Goal: Task Accomplishment & Management: Manage account settings

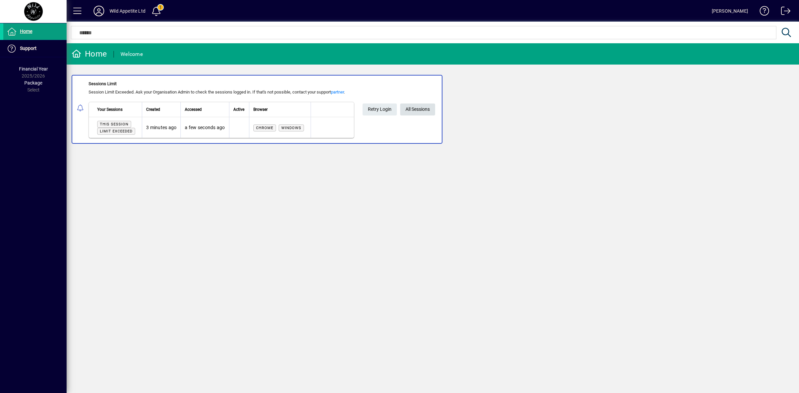
click at [422, 107] on span "All Sessions" at bounding box center [417, 109] width 24 height 11
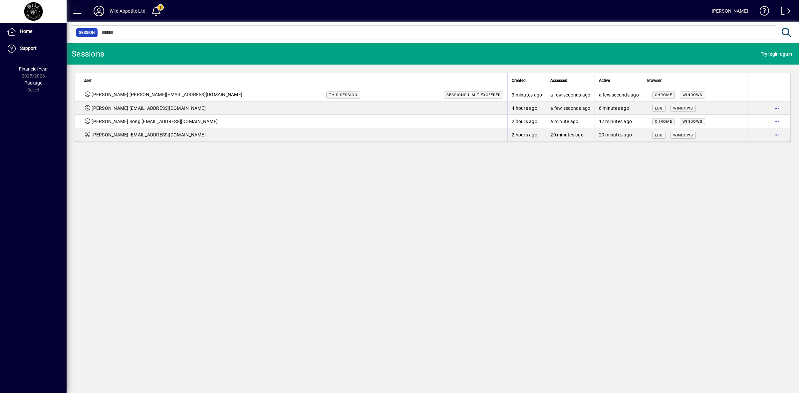
click at [97, 9] on icon at bounding box center [98, 11] width 13 height 11
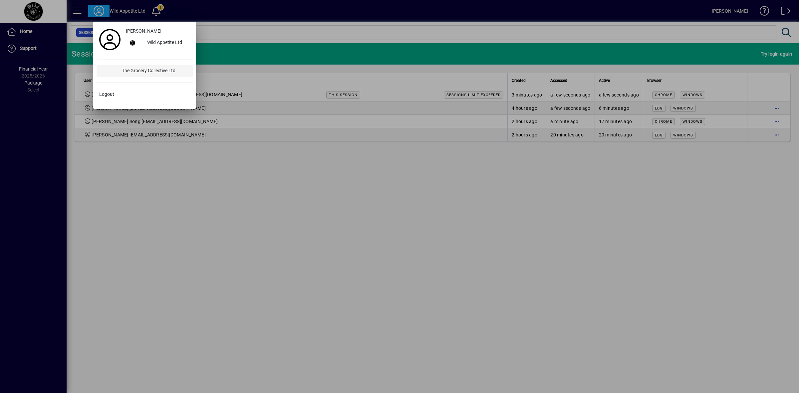
click at [132, 68] on div "The Grocery Collective Ltd" at bounding box center [154, 71] width 76 height 12
